Goal: Communication & Community: Answer question/provide support

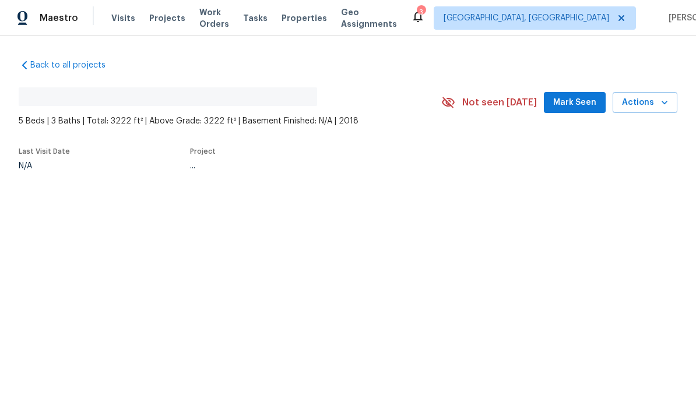
scroll to position [1, 0]
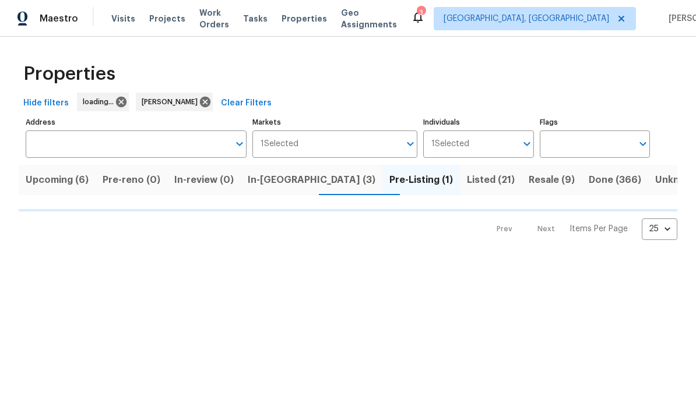
scroll to position [1, 0]
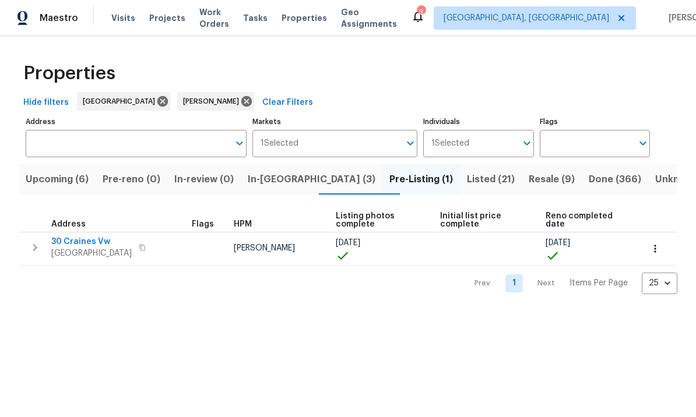
click at [290, 182] on span "In-reno (3)" at bounding box center [312, 180] width 128 height 16
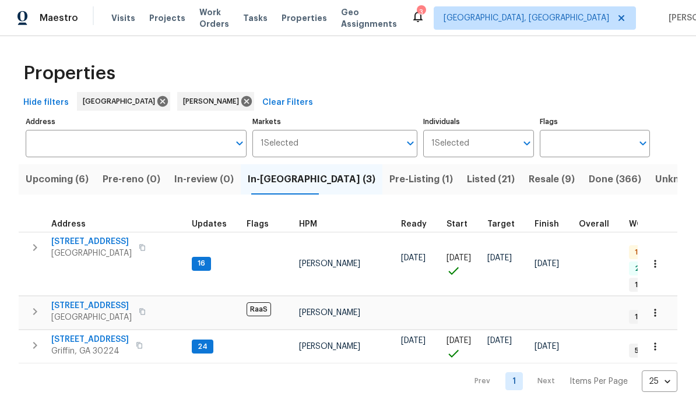
click at [90, 246] on span "[STREET_ADDRESS]" at bounding box center [91, 243] width 80 height 12
click at [95, 335] on span "1104 Maple Dr" at bounding box center [90, 341] width 78 height 12
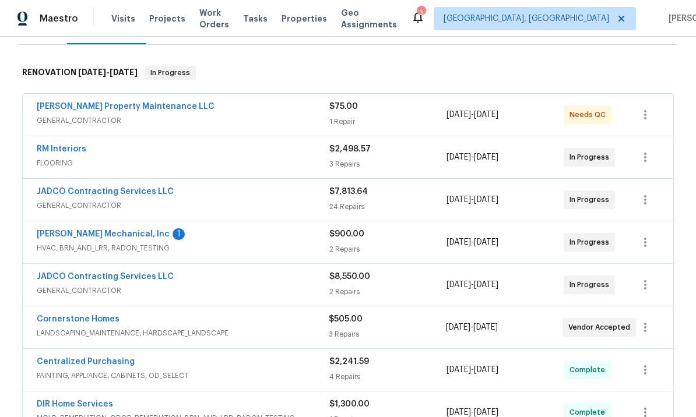
scroll to position [167, 0]
click at [126, 272] on link "JADCO Contracting Services LLC" at bounding box center [105, 276] width 137 height 8
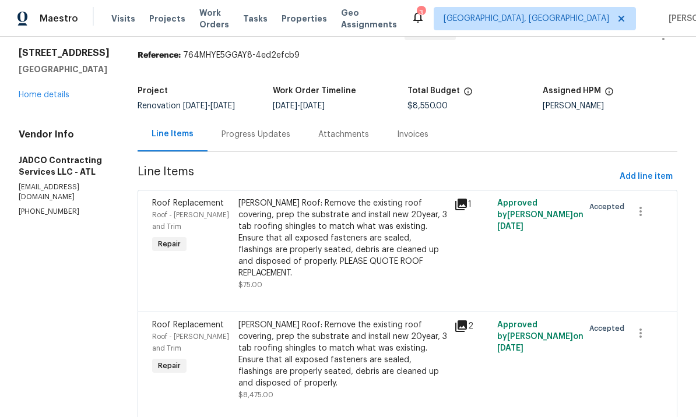
scroll to position [33, 0]
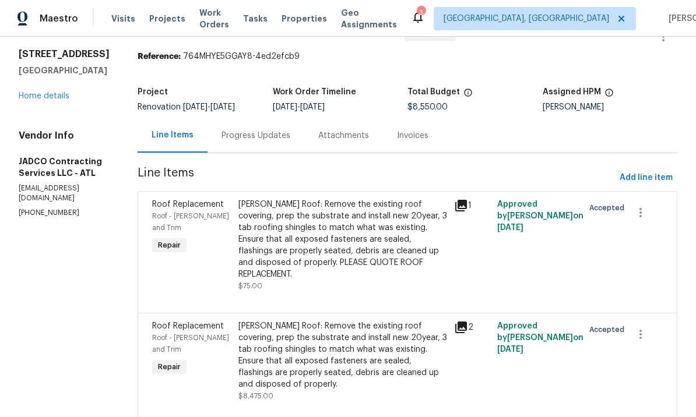
click at [290, 137] on div "Progress Updates" at bounding box center [255, 136] width 69 height 12
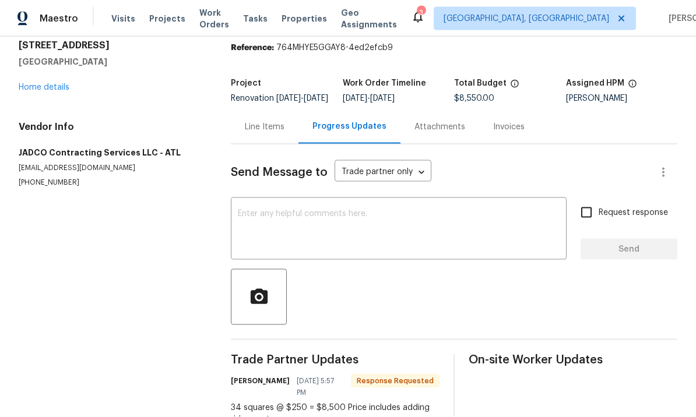
scroll to position [40, 0]
click at [303, 210] on textarea at bounding box center [399, 230] width 322 height 41
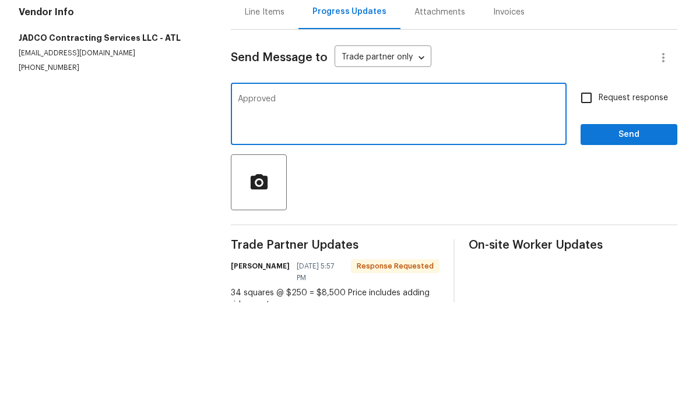
type textarea "Approved"
click at [587, 200] on input "Request response" at bounding box center [586, 212] width 24 height 24
checkbox input "true"
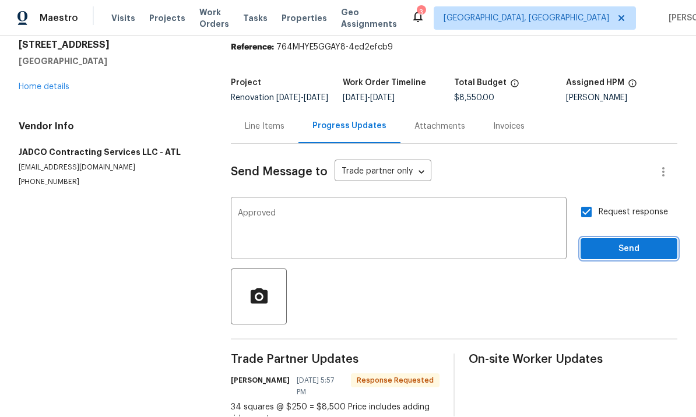
click at [625, 242] on span "Send" at bounding box center [629, 249] width 78 height 15
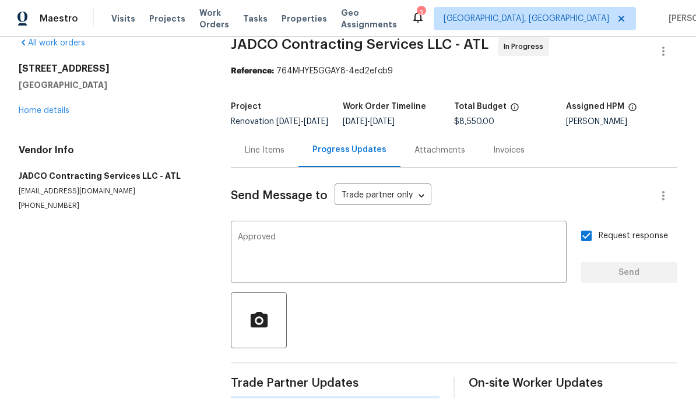
scroll to position [0, 0]
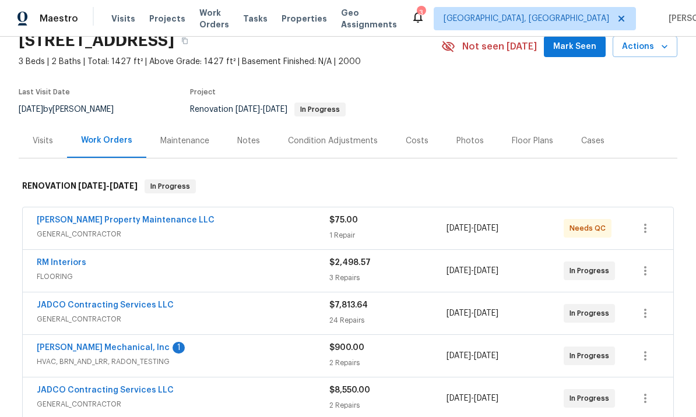
scroll to position [55, 0]
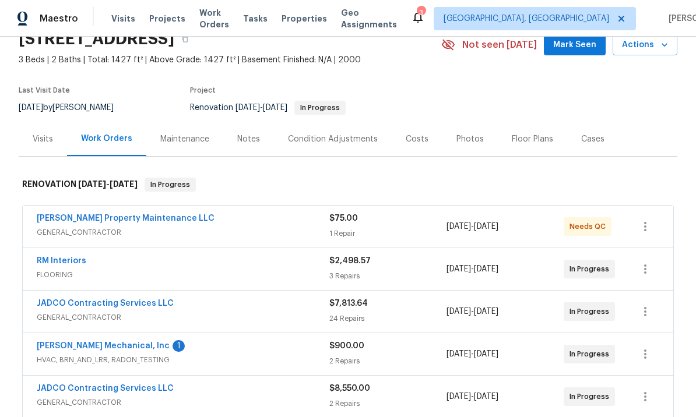
click at [126, 222] on link "Glen Property Maintenance LLC" at bounding box center [126, 218] width 178 height 8
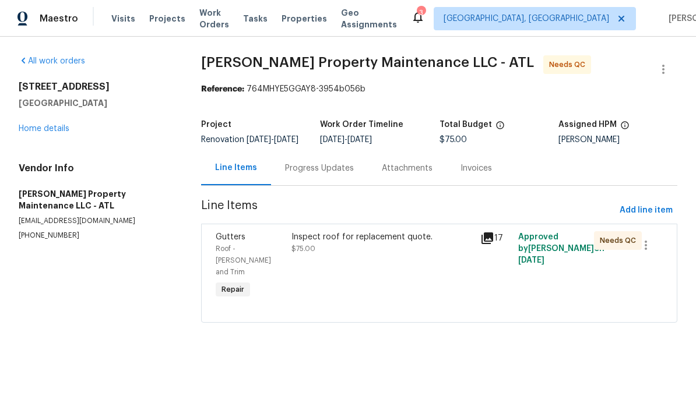
click at [429, 279] on div "Inspect roof for replacement quote. $75.00" at bounding box center [382, 266] width 189 height 77
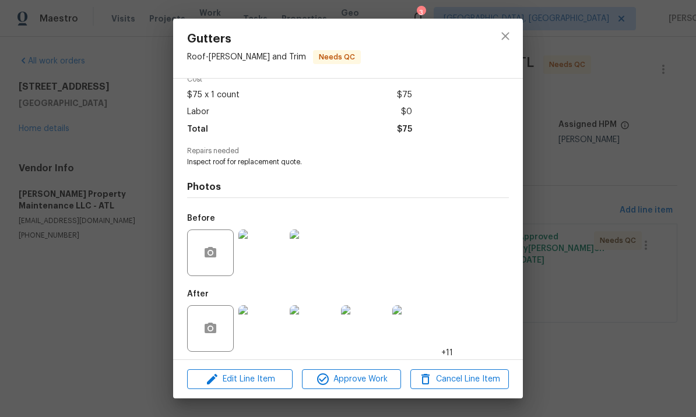
scroll to position [64, 0]
click at [265, 330] on img at bounding box center [261, 329] width 47 height 47
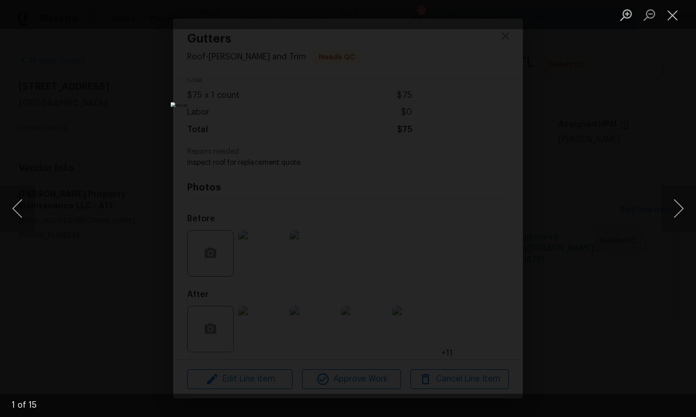
click at [674, 209] on button "Next image" at bounding box center [678, 208] width 35 height 47
click at [670, 209] on button "Next image" at bounding box center [678, 208] width 35 height 47
click at [670, 210] on button "Next image" at bounding box center [678, 208] width 35 height 47
click at [667, 209] on button "Next image" at bounding box center [678, 208] width 35 height 47
click at [671, 210] on button "Next image" at bounding box center [678, 208] width 35 height 47
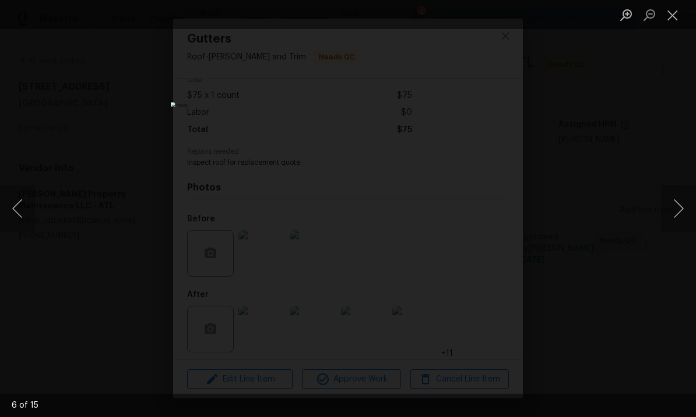
click at [672, 209] on button "Next image" at bounding box center [678, 208] width 35 height 47
click at [664, 216] on button "Next image" at bounding box center [678, 208] width 35 height 47
click at [668, 215] on button "Next image" at bounding box center [678, 208] width 35 height 47
click at [664, 216] on button "Next image" at bounding box center [678, 208] width 35 height 47
click at [671, 213] on button "Next image" at bounding box center [678, 208] width 35 height 47
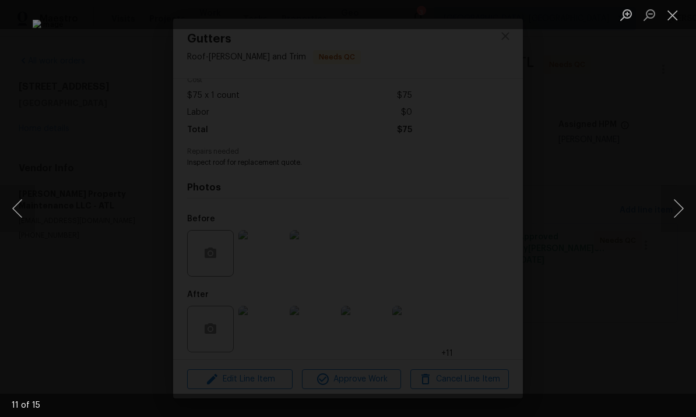
click at [671, 209] on button "Next image" at bounding box center [678, 208] width 35 height 47
click at [670, 210] on button "Next image" at bounding box center [678, 208] width 35 height 47
click at [670, 207] on button "Next image" at bounding box center [678, 208] width 35 height 47
click at [669, 209] on button "Next image" at bounding box center [678, 208] width 35 height 47
click at [671, 209] on button "Next image" at bounding box center [678, 208] width 35 height 47
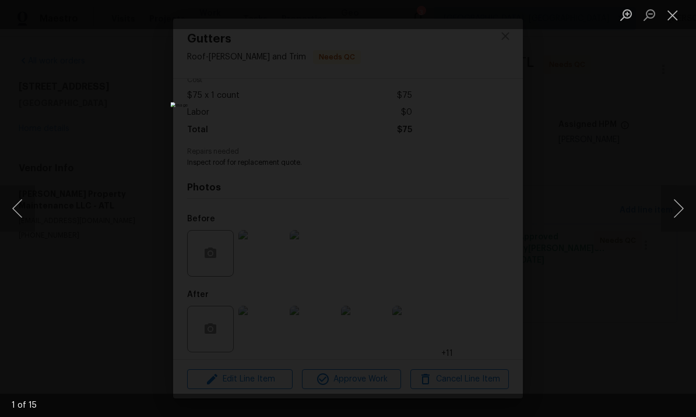
click at [672, 207] on button "Next image" at bounding box center [678, 208] width 35 height 47
click at [669, 13] on button "Close lightbox" at bounding box center [672, 15] width 23 height 20
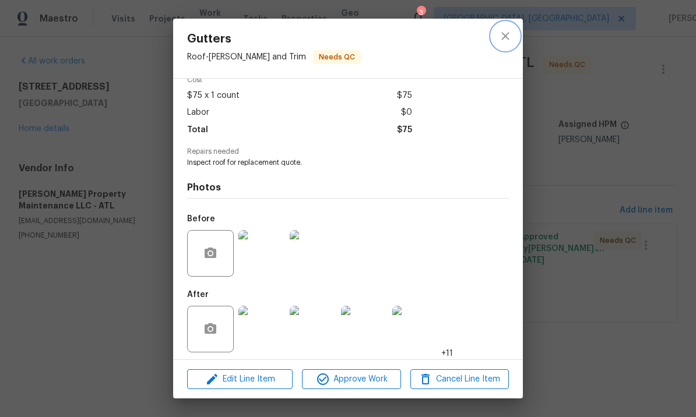
click at [508, 31] on icon "close" at bounding box center [505, 36] width 14 height 14
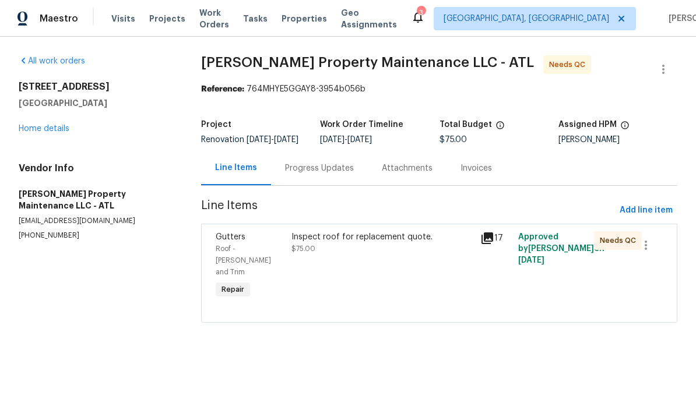
click at [339, 171] on div "Progress Updates" at bounding box center [319, 169] width 69 height 12
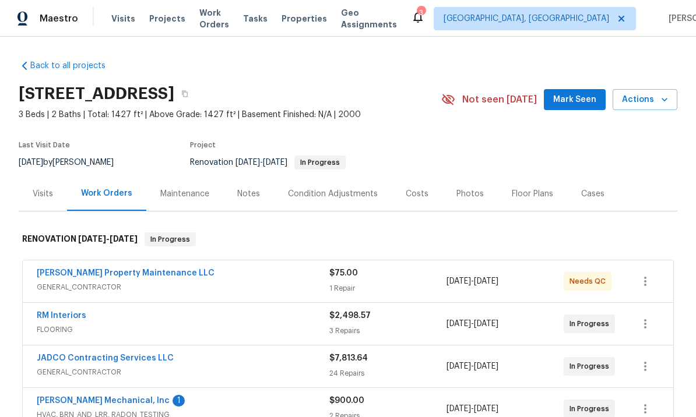
click at [573, 103] on span "Mark Seen" at bounding box center [574, 100] width 43 height 15
click at [407, 191] on div "Costs" at bounding box center [417, 194] width 23 height 12
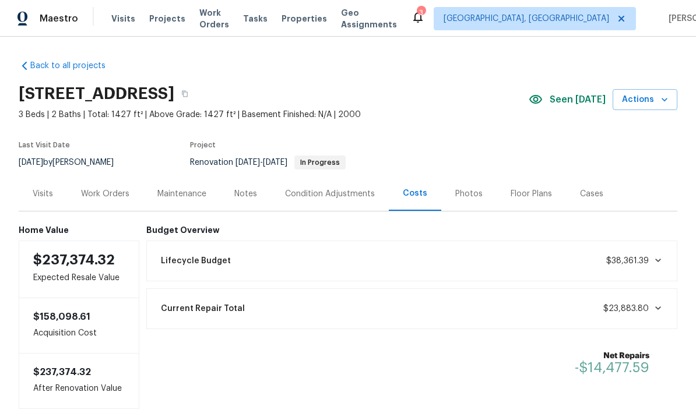
click at [348, 189] on div "Condition Adjustments" at bounding box center [330, 194] width 90 height 12
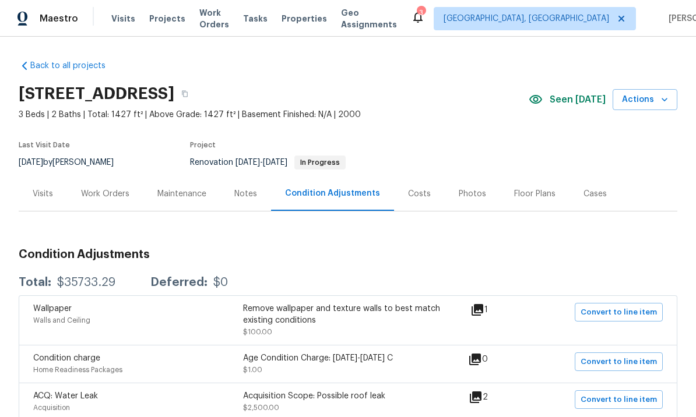
click at [414, 193] on div "Costs" at bounding box center [419, 194] width 23 height 12
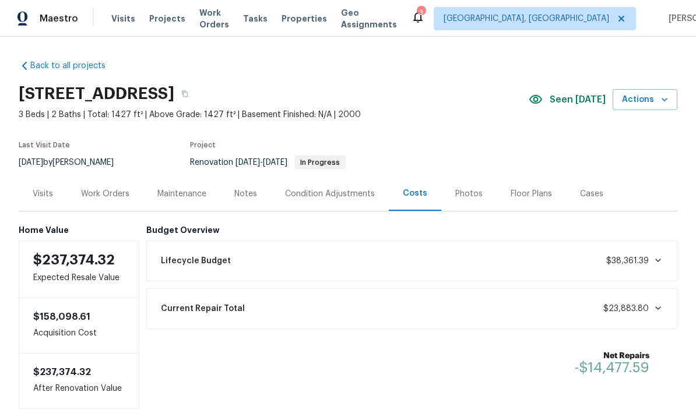
click at [316, 195] on div "Condition Adjustments" at bounding box center [330, 194] width 90 height 12
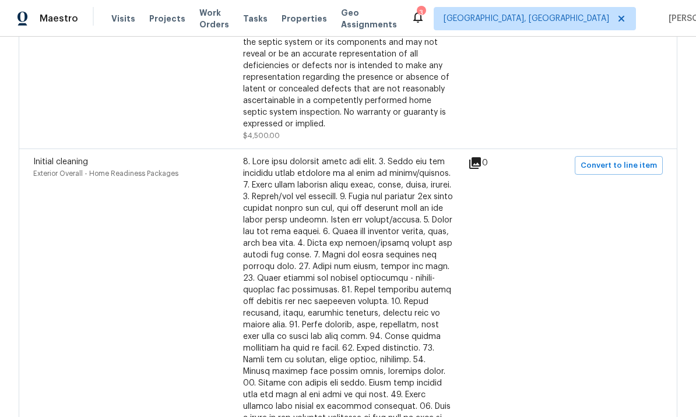
scroll to position [669, 0]
click at [335, 241] on div at bounding box center [348, 307] width 210 height 303
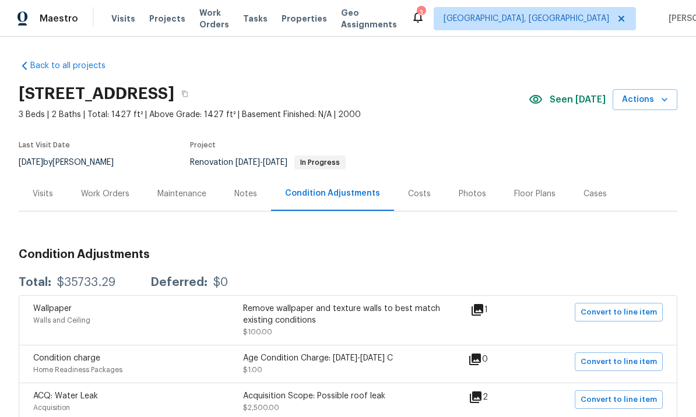
scroll to position [0, 0]
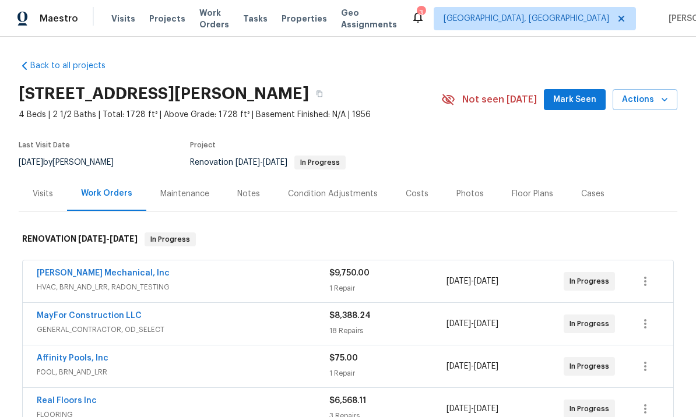
click at [245, 193] on div "Notes" at bounding box center [248, 194] width 23 height 12
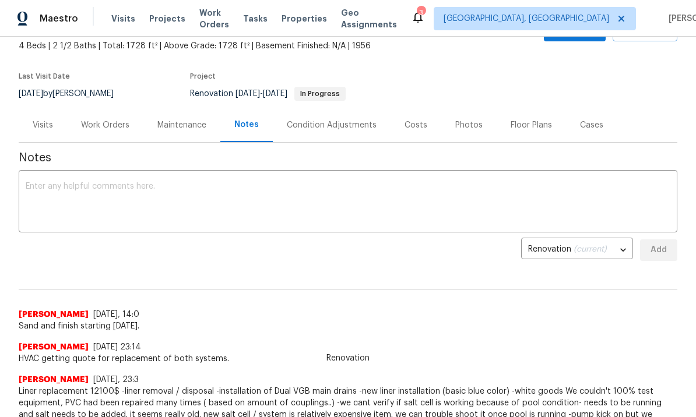
scroll to position [70, 0]
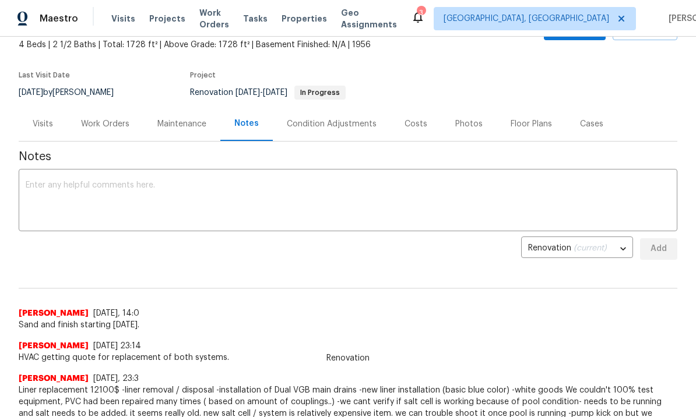
click at [160, 204] on textarea at bounding box center [348, 201] width 645 height 41
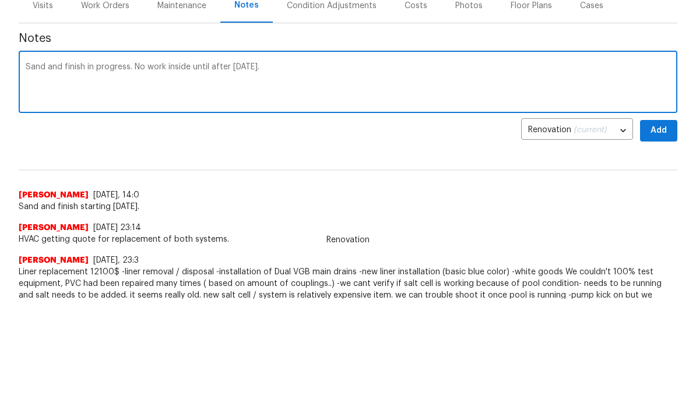
type textarea "Sand and finish in progress. No work inside until after Monday."
click at [659, 242] on span "Add" at bounding box center [658, 249] width 19 height 15
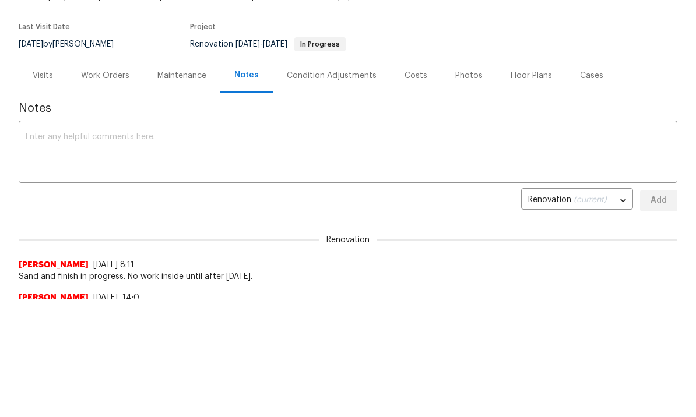
scroll to position [0, 0]
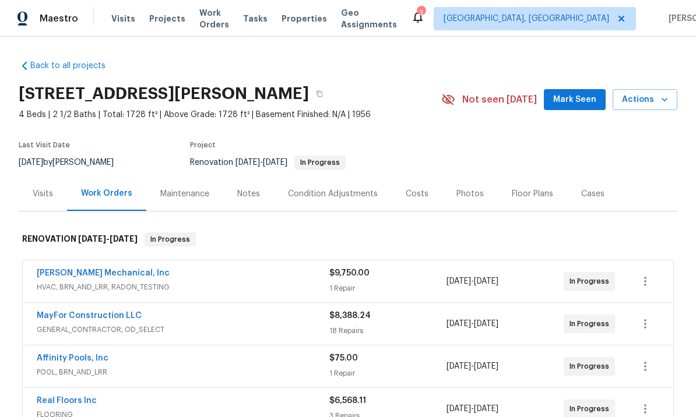
scroll to position [24, 0]
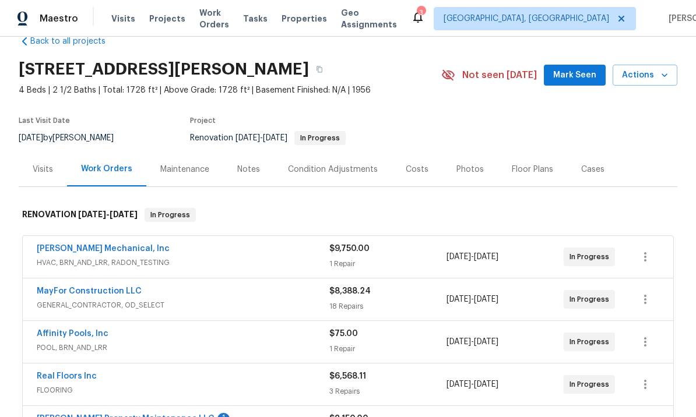
click at [122, 248] on link "[PERSON_NAME] Mechanical, Inc" at bounding box center [103, 249] width 133 height 8
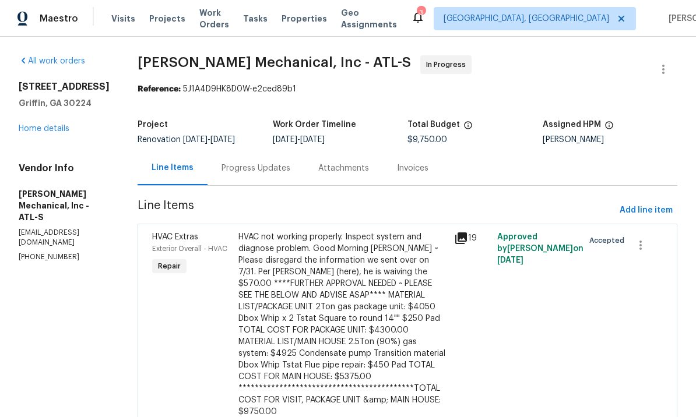
click at [279, 174] on div "Progress Updates" at bounding box center [255, 169] width 69 height 12
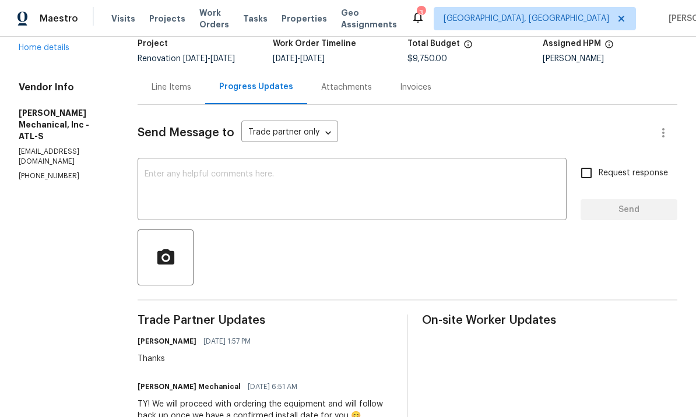
scroll to position [80, 0]
click at [263, 201] on textarea at bounding box center [352, 191] width 415 height 41
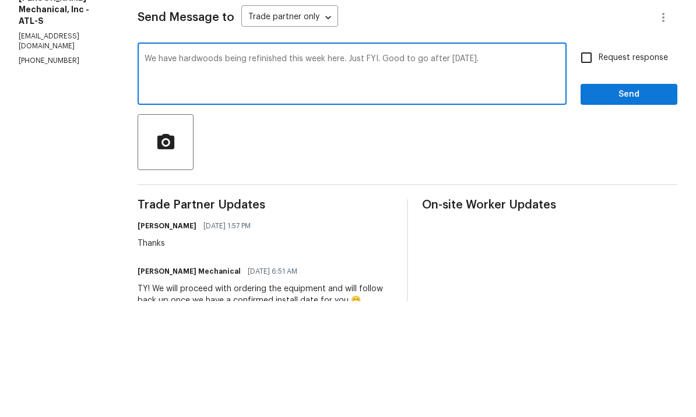
type textarea "We have hardwoods being refinished this week here. Just FYI. Good to go after […"
click at [584, 161] on input "Request response" at bounding box center [586, 173] width 24 height 24
checkbox input "true"
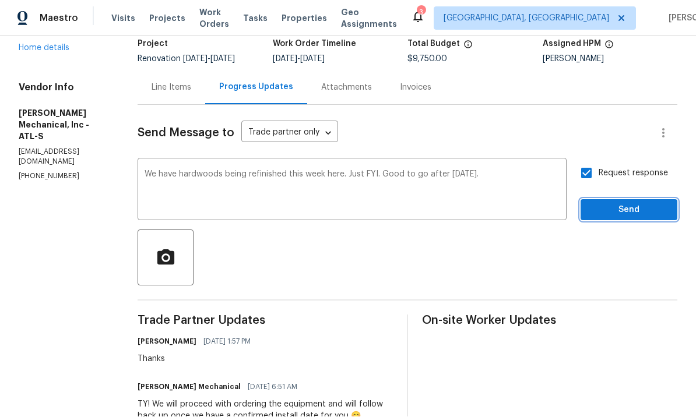
click at [612, 203] on span "Send" at bounding box center [629, 210] width 78 height 15
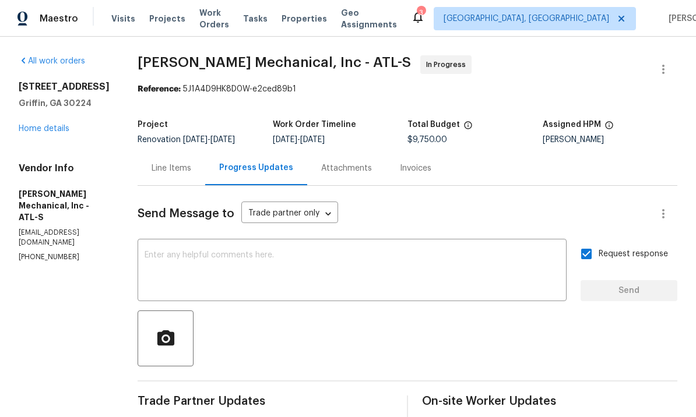
scroll to position [0, 0]
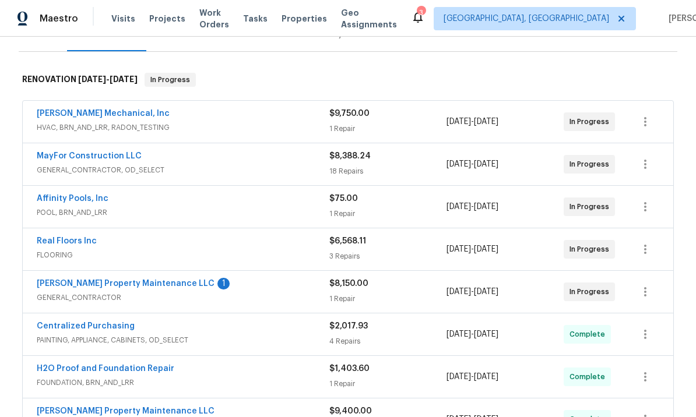
scroll to position [160, 0]
click at [150, 283] on link "[PERSON_NAME] Property Maintenance LLC" at bounding box center [126, 283] width 178 height 8
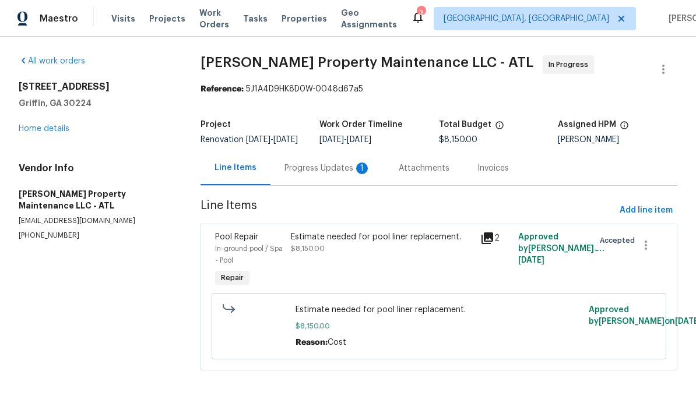
click at [325, 170] on div "Progress Updates 1" at bounding box center [327, 168] width 114 height 34
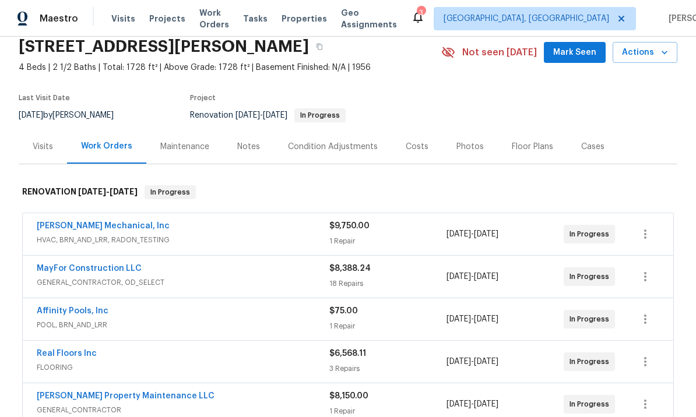
scroll to position [48, 0]
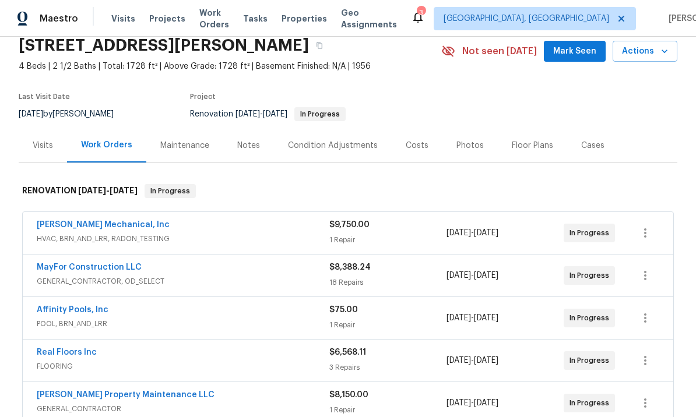
click at [80, 308] on link "Affinity Pools, Inc" at bounding box center [73, 310] width 72 height 8
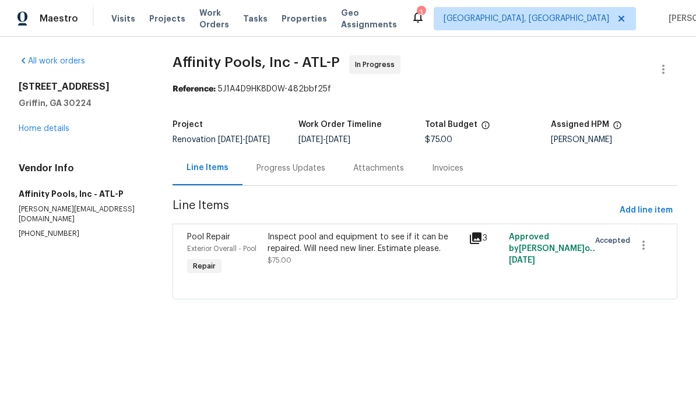
click at [391, 255] on div "Inspect pool and equipment to see if it can be repaired. Will need new liner. E…" at bounding box center [364, 242] width 194 height 23
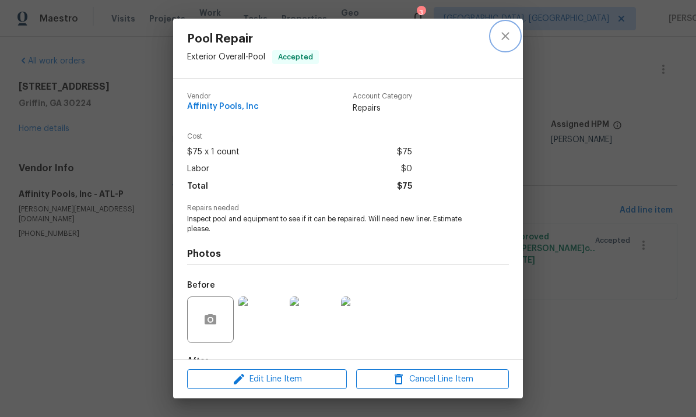
click at [509, 33] on icon "close" at bounding box center [505, 36] width 8 height 8
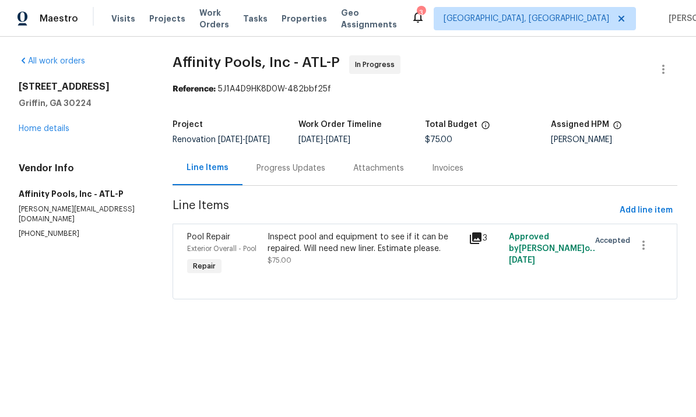
click at [304, 174] on div "Progress Updates" at bounding box center [290, 169] width 69 height 12
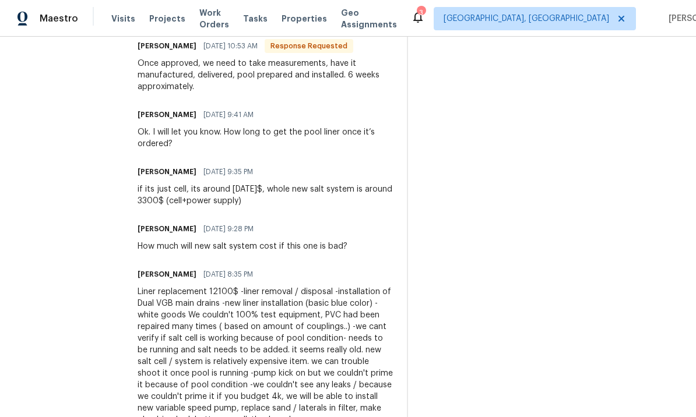
scroll to position [380, 0]
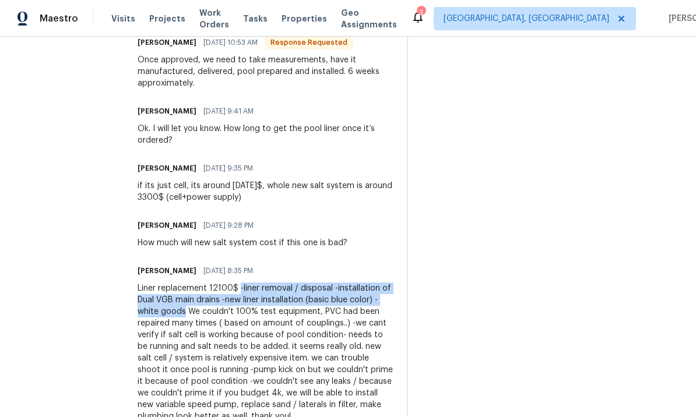
copy div "-liner removal / disposal -installation of Dual VGB main drains -new liner inst…"
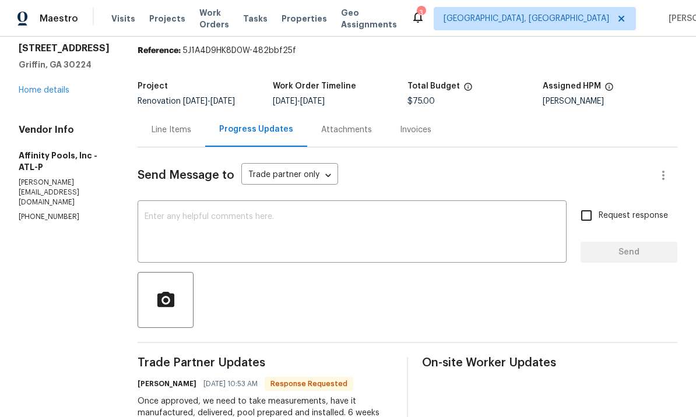
scroll to position [34, 0]
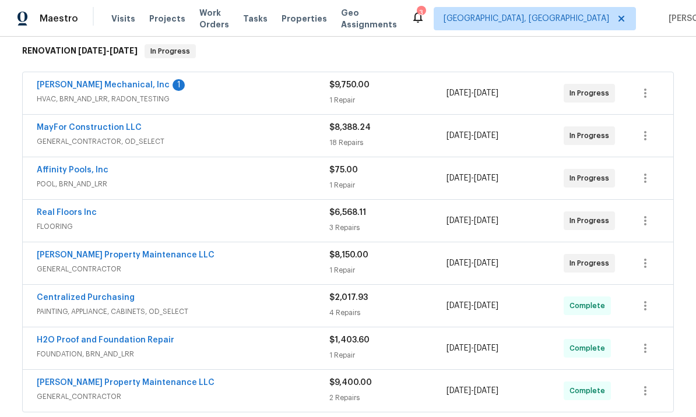
scroll to position [188, 0]
click at [132, 255] on link "[PERSON_NAME] Property Maintenance LLC" at bounding box center [126, 256] width 178 height 8
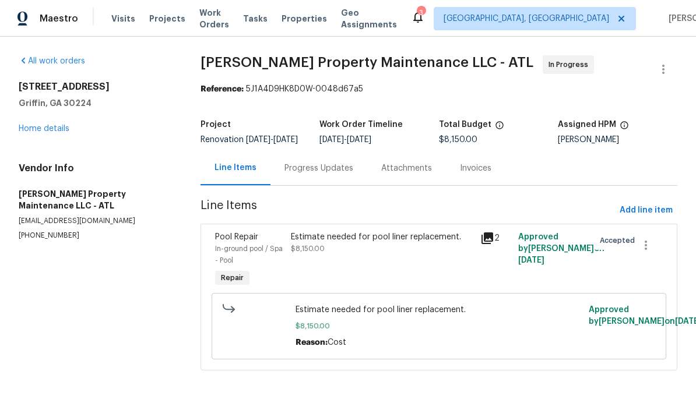
click at [321, 174] on div "Progress Updates" at bounding box center [318, 169] width 69 height 12
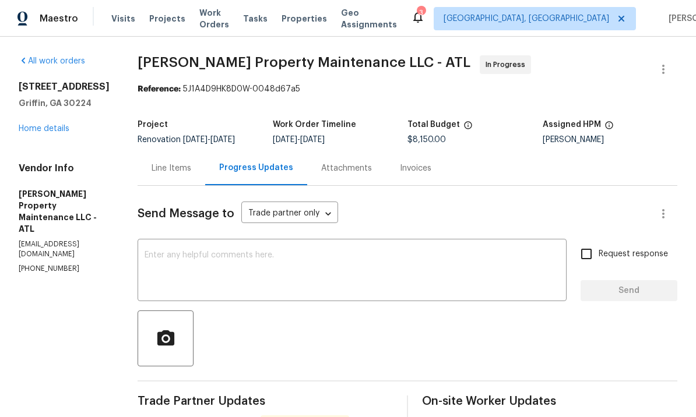
click at [280, 270] on textarea at bounding box center [352, 271] width 415 height 41
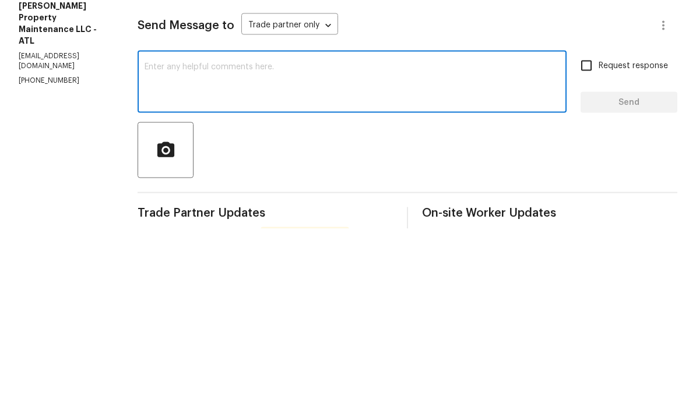
click at [260, 251] on textarea at bounding box center [352, 271] width 415 height 41
paste textarea "-liner removal / disposal -installation of Dual VGB main drains -new liner inst…"
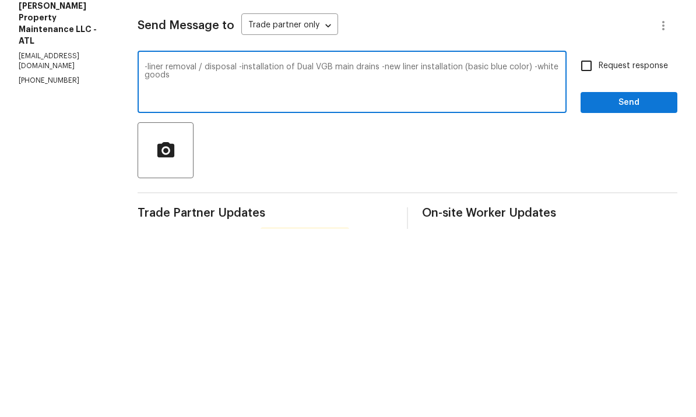
scroll to position [40, 0]
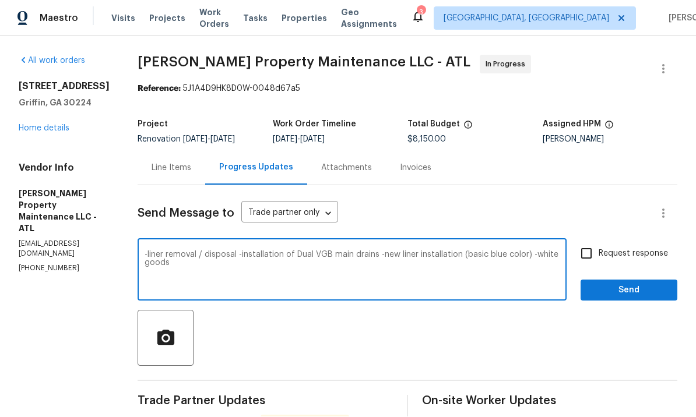
click at [158, 242] on div "-liner removal / disposal -installation of Dual VGB main drains -new liner inst…" at bounding box center [352, 271] width 429 height 59
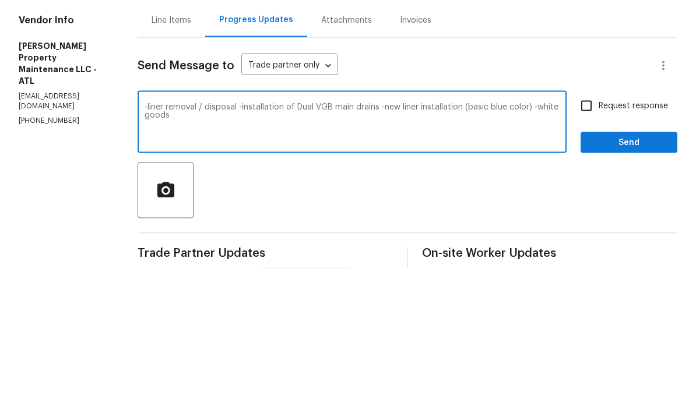
click at [143, 242] on div "-liner removal / disposal -installation of Dual VGB main drains -new liner inst…" at bounding box center [352, 271] width 429 height 59
click at [144, 242] on div "-liner removal / disposal -installation of Dual VGB main drains -new liner inst…" at bounding box center [352, 271] width 429 height 59
click at [151, 242] on div "-liner removal / disposal -installation of Dual VGB main drains -new liner inst…" at bounding box center [352, 271] width 429 height 59
click at [140, 242] on div "-liner removal / disposal -installation of Dual VGB main drains -new liner inst…" at bounding box center [352, 271] width 429 height 59
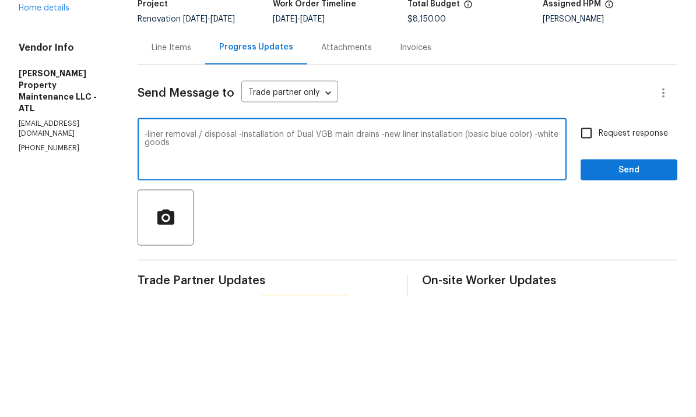
click at [148, 251] on textarea "-liner removal / disposal -installation of Dual VGB main drains -new liner inst…" at bounding box center [352, 271] width 415 height 41
click at [315, 251] on textarea "[PERSON_NAME], c-liner removal / disposal -installation of Dual VGB main drains…" at bounding box center [352, 271] width 415 height 41
type textarea "[PERSON_NAME],"
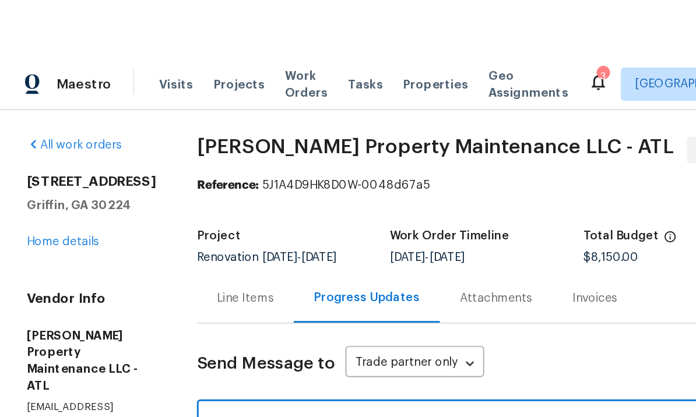
scroll to position [0, 0]
